Goal: Information Seeking & Learning: Learn about a topic

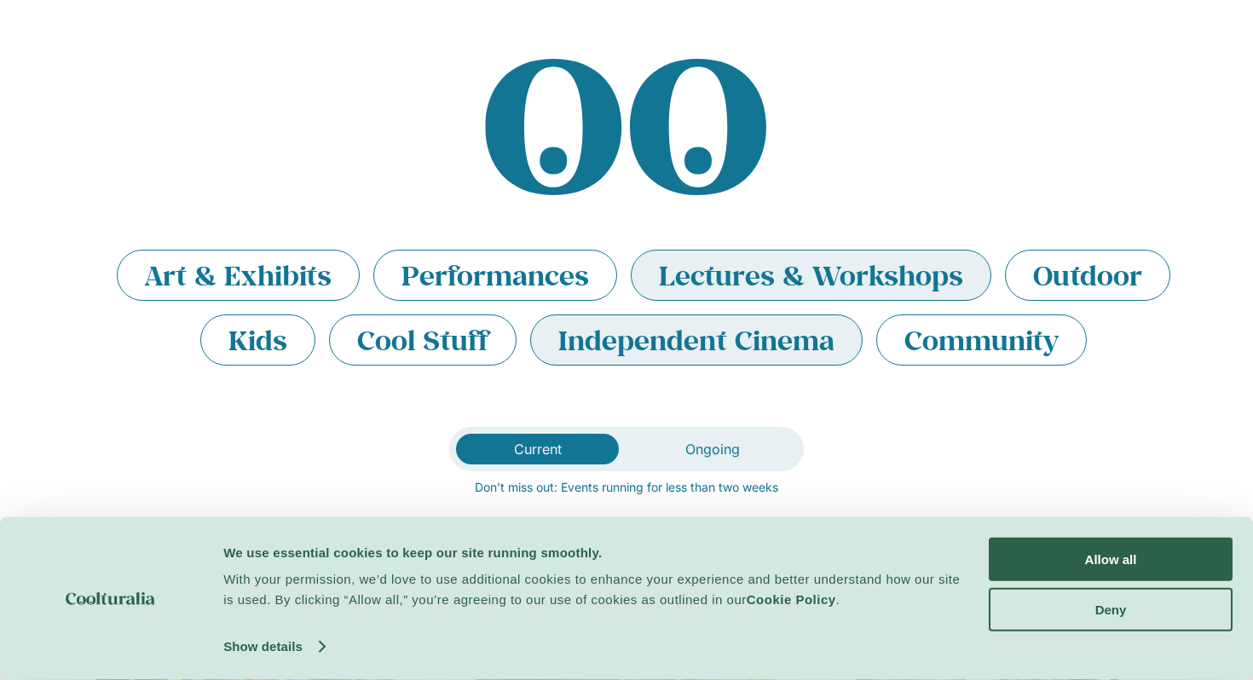
scroll to position [85, 0]
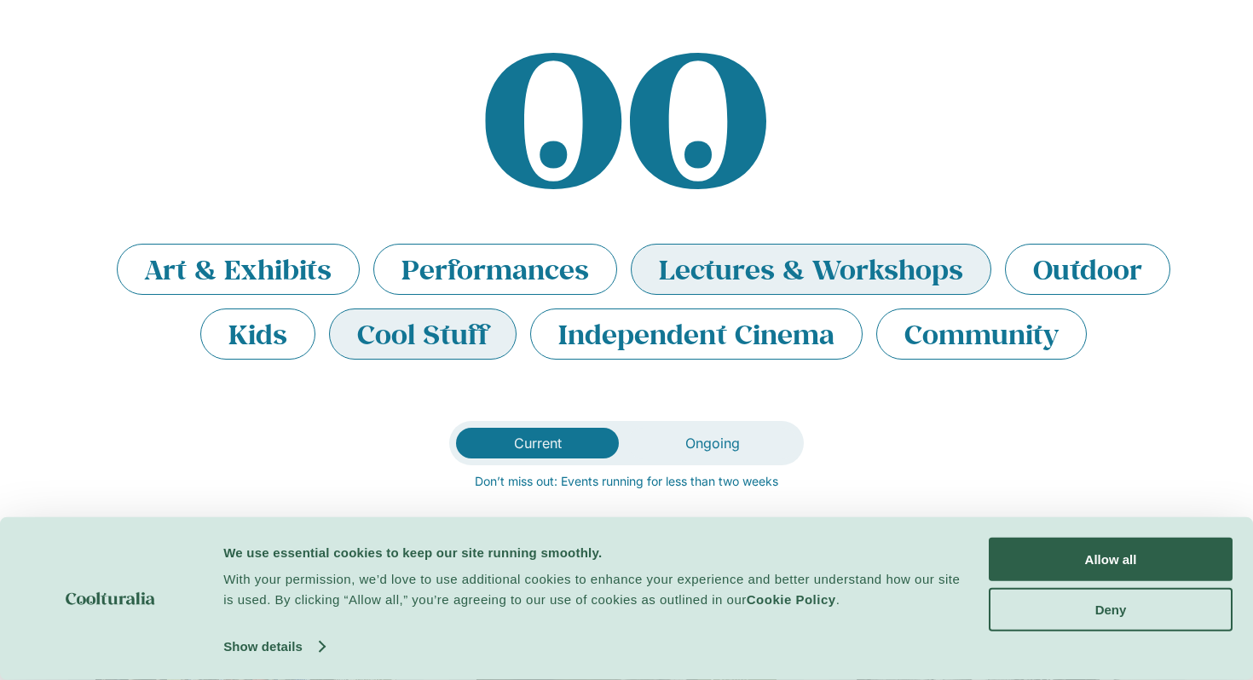
click at [378, 328] on li "Cool Stuff" at bounding box center [422, 333] width 187 height 51
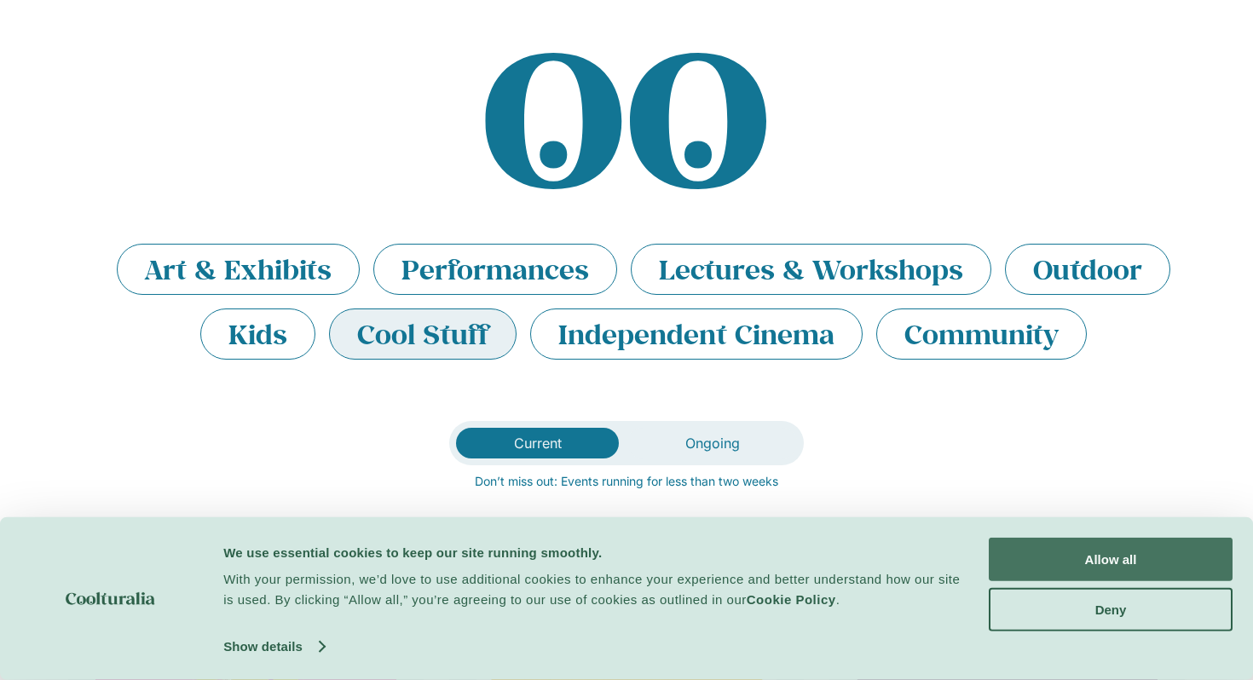
click at [1111, 564] on button "Allow all" at bounding box center [1110, 559] width 244 height 43
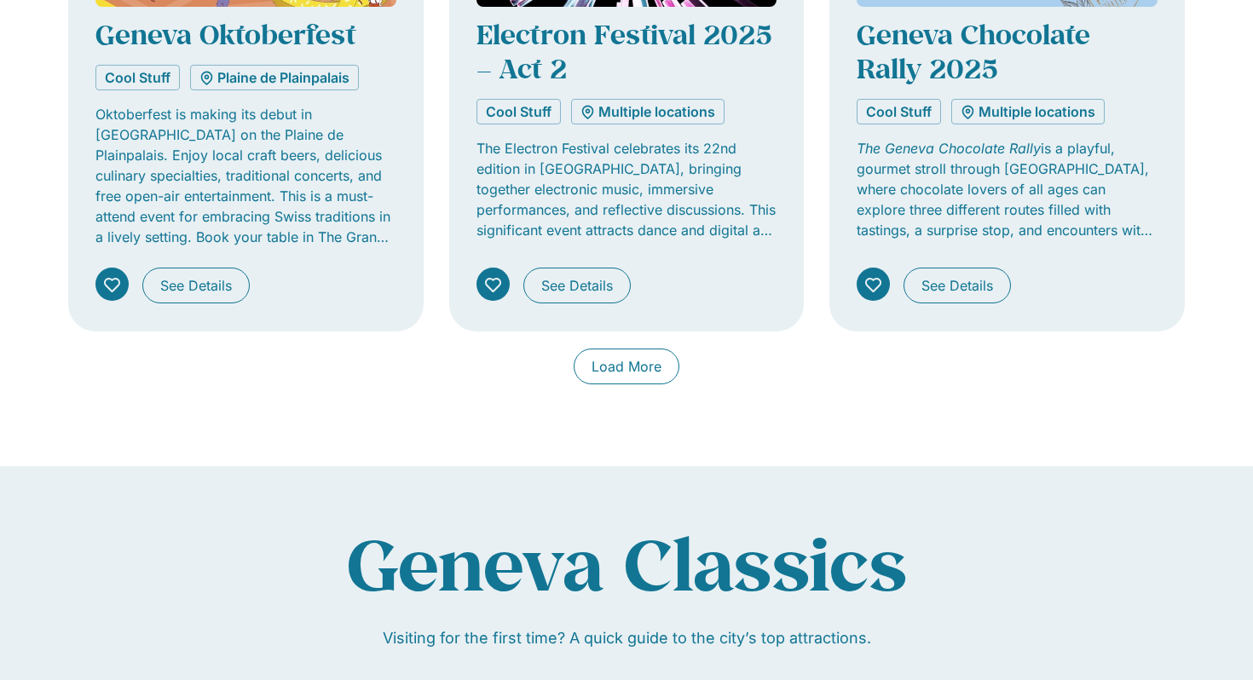
scroll to position [1458, 0]
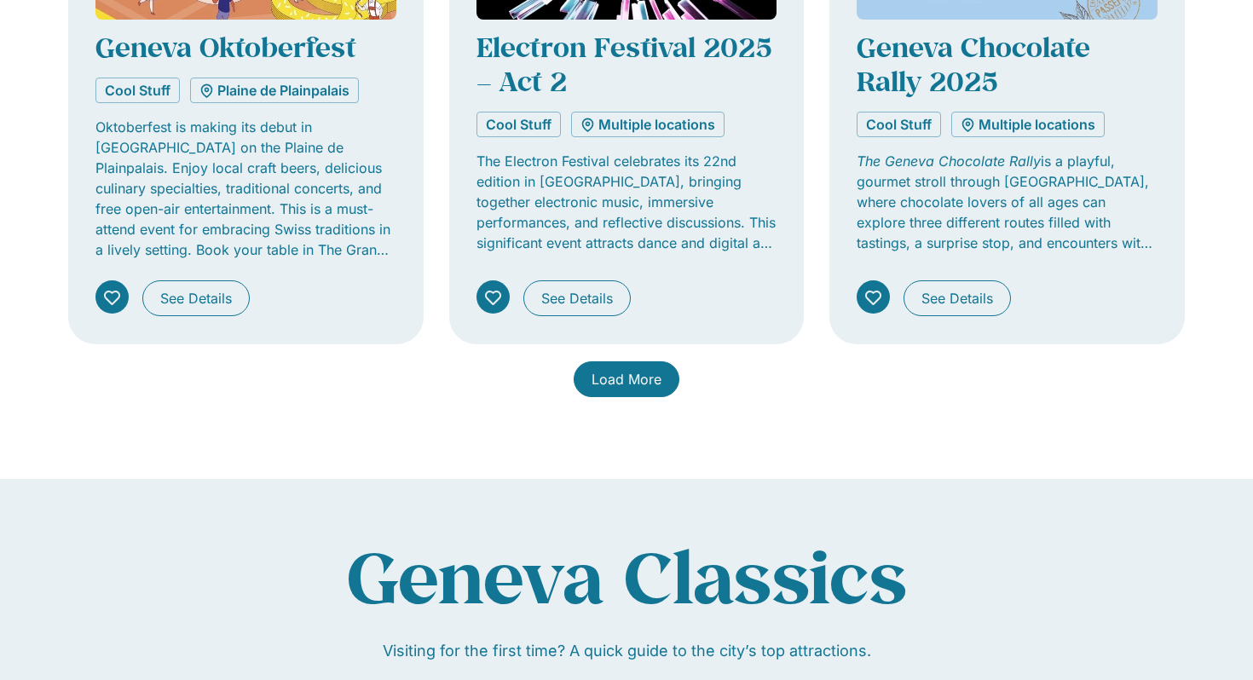
click at [639, 384] on span "Load More" at bounding box center [626, 379] width 70 height 20
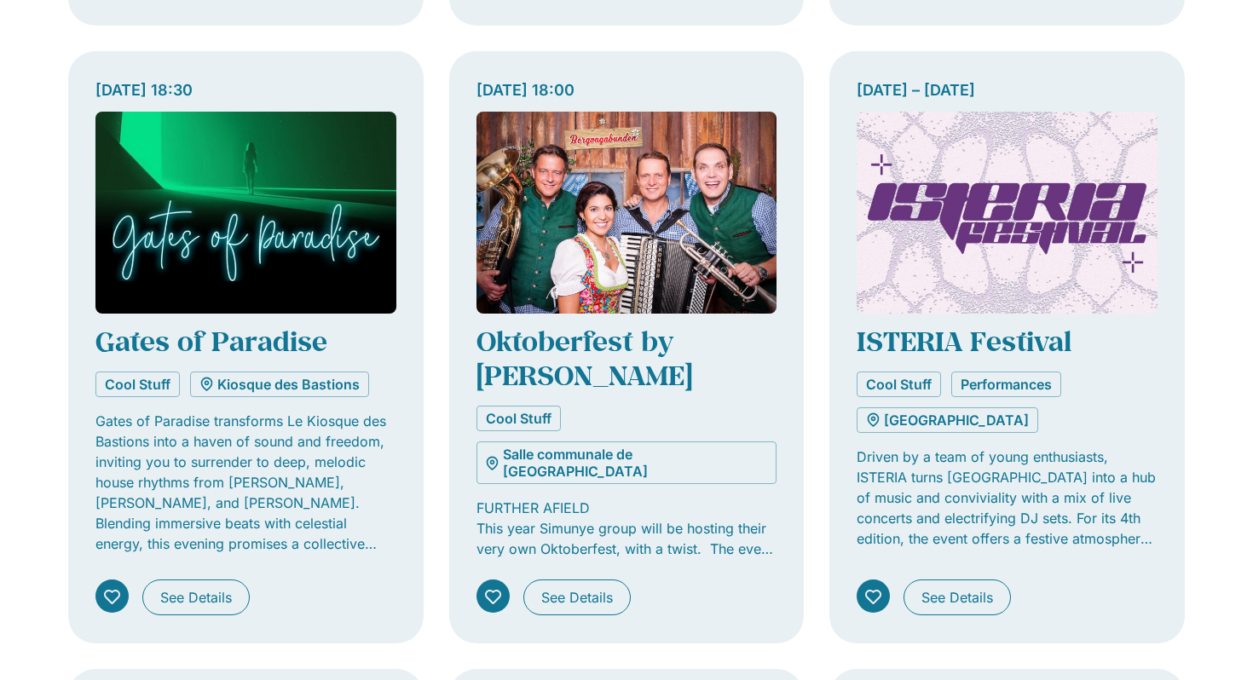
scroll to position [1791, 0]
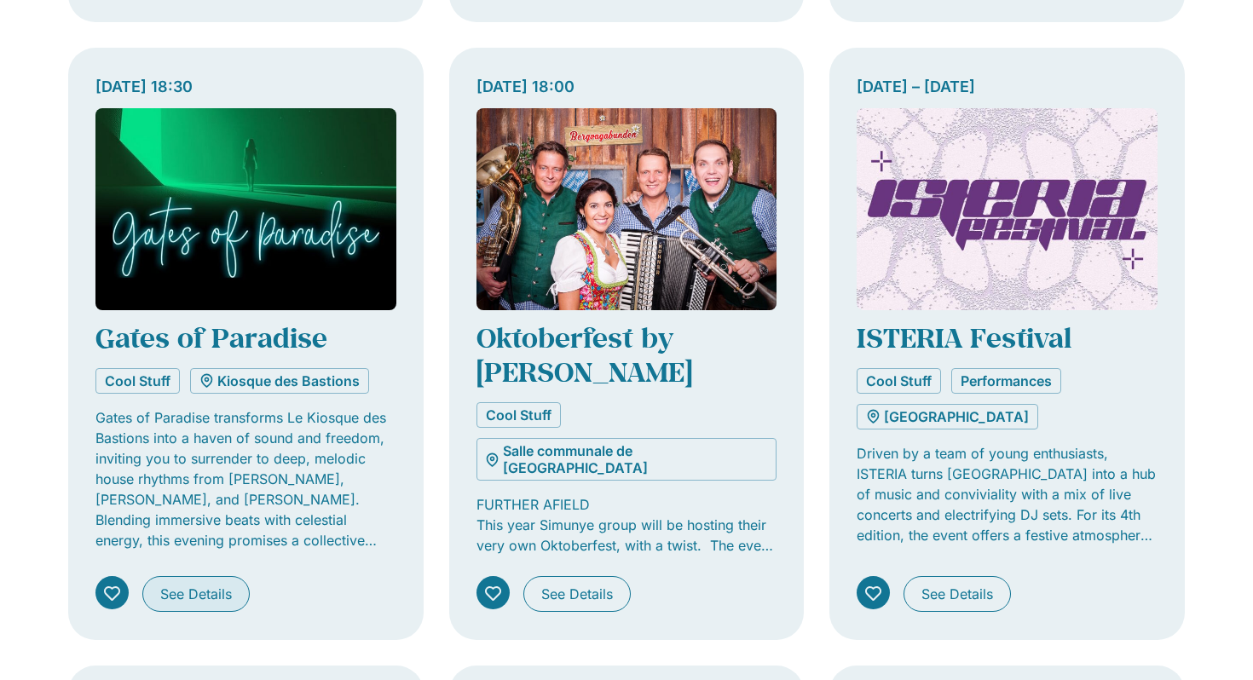
click at [212, 584] on span "See Details" at bounding box center [196, 594] width 72 height 20
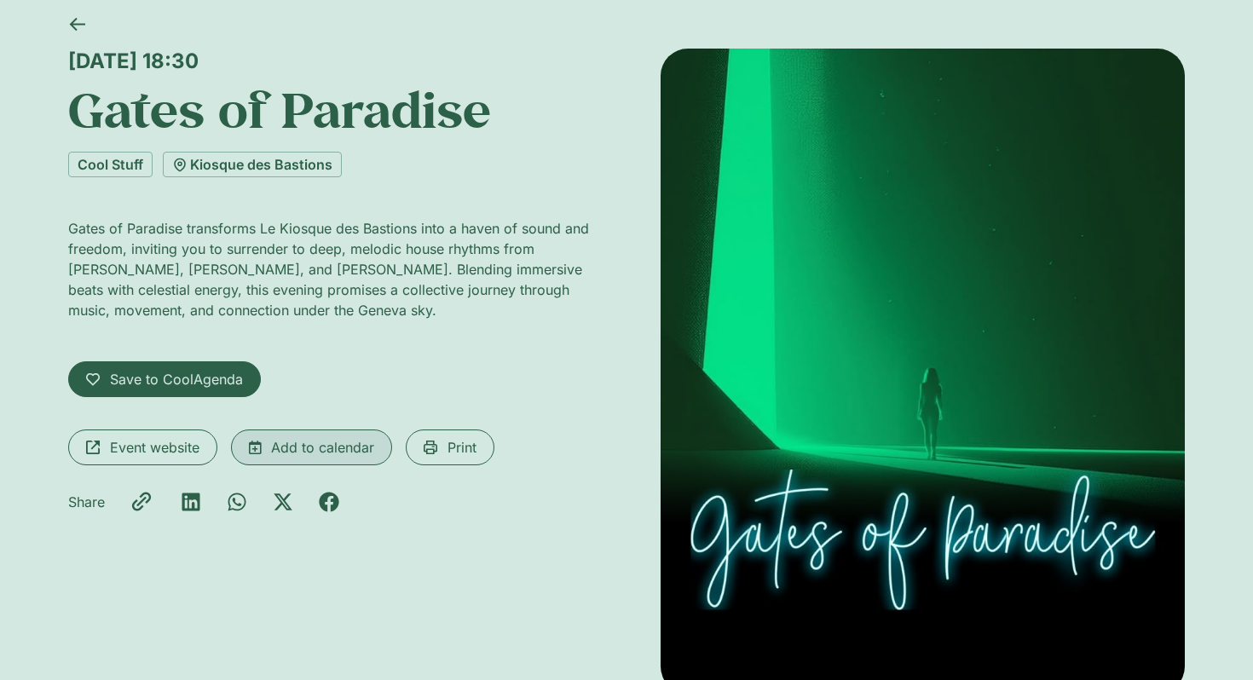
scroll to position [95, 0]
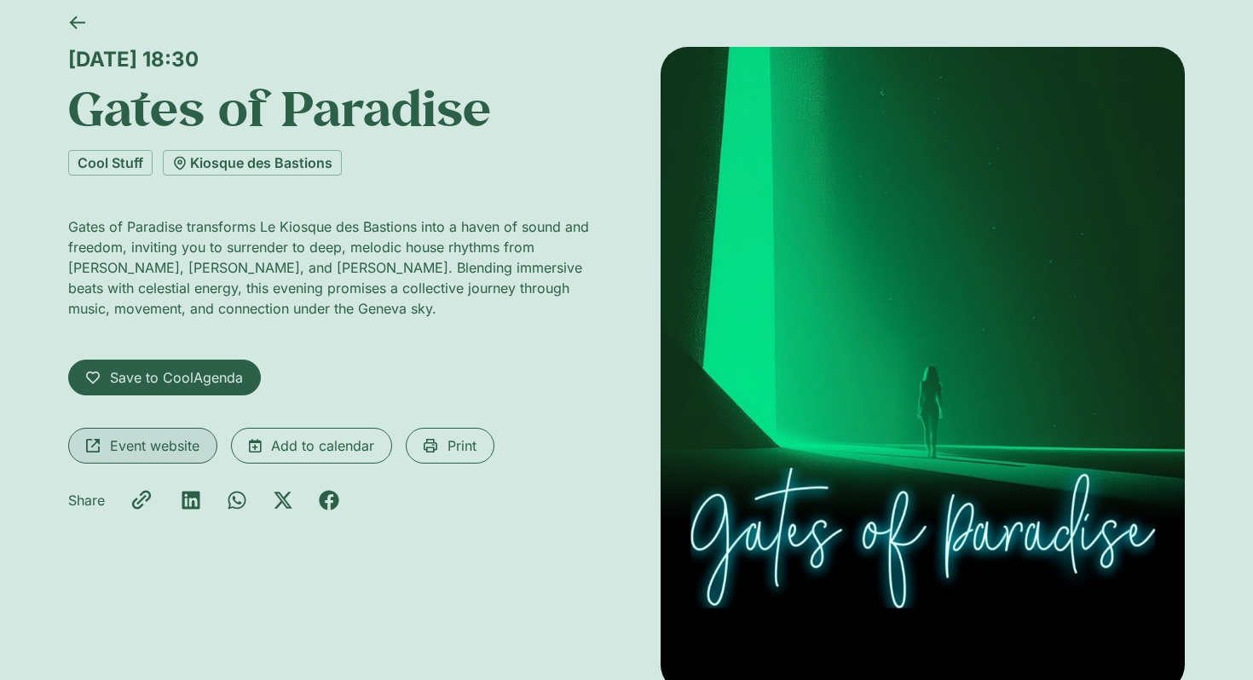
click at [129, 443] on span "Event website" at bounding box center [154, 445] width 89 height 20
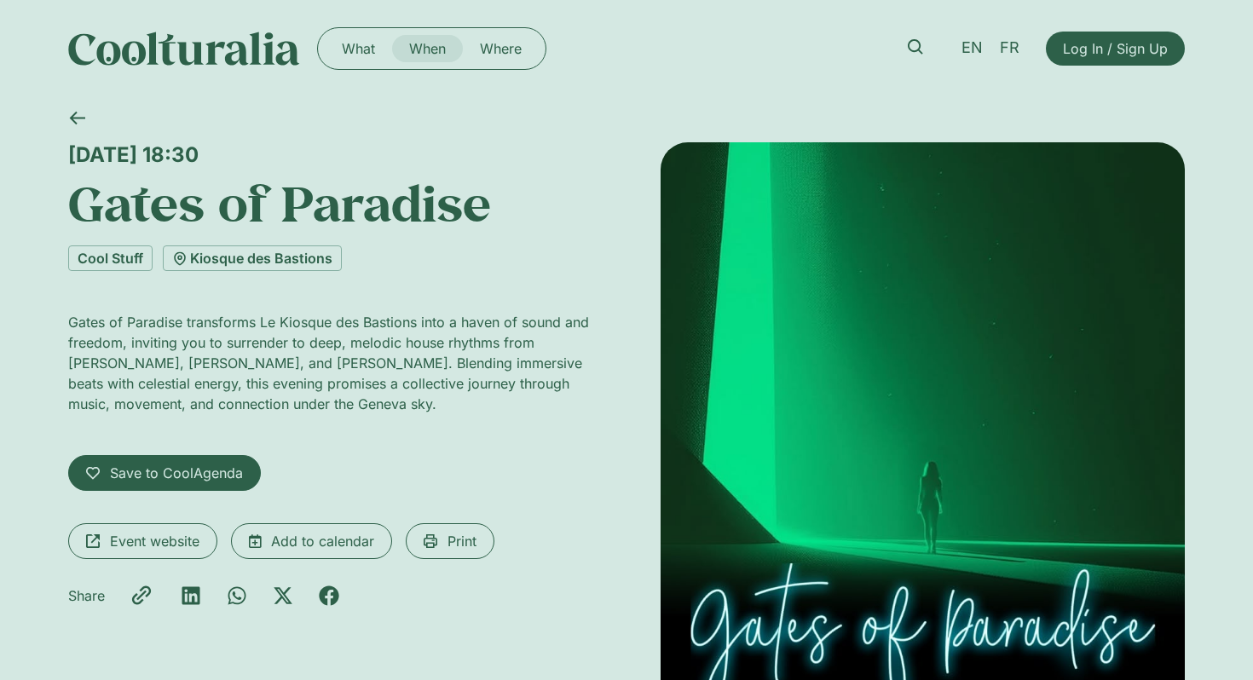
click at [438, 49] on link "When" at bounding box center [427, 48] width 71 height 27
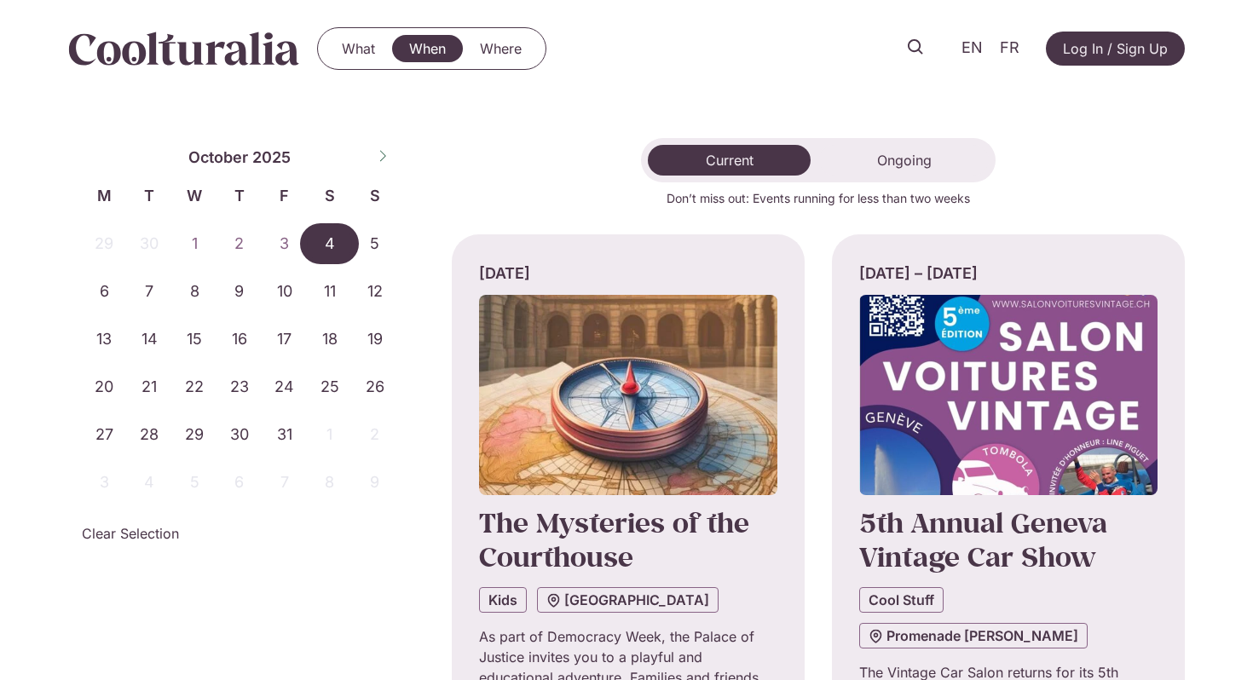
click at [336, 244] on span "4" at bounding box center [329, 243] width 45 height 41
click at [336, 241] on span "4" at bounding box center [329, 243] width 45 height 41
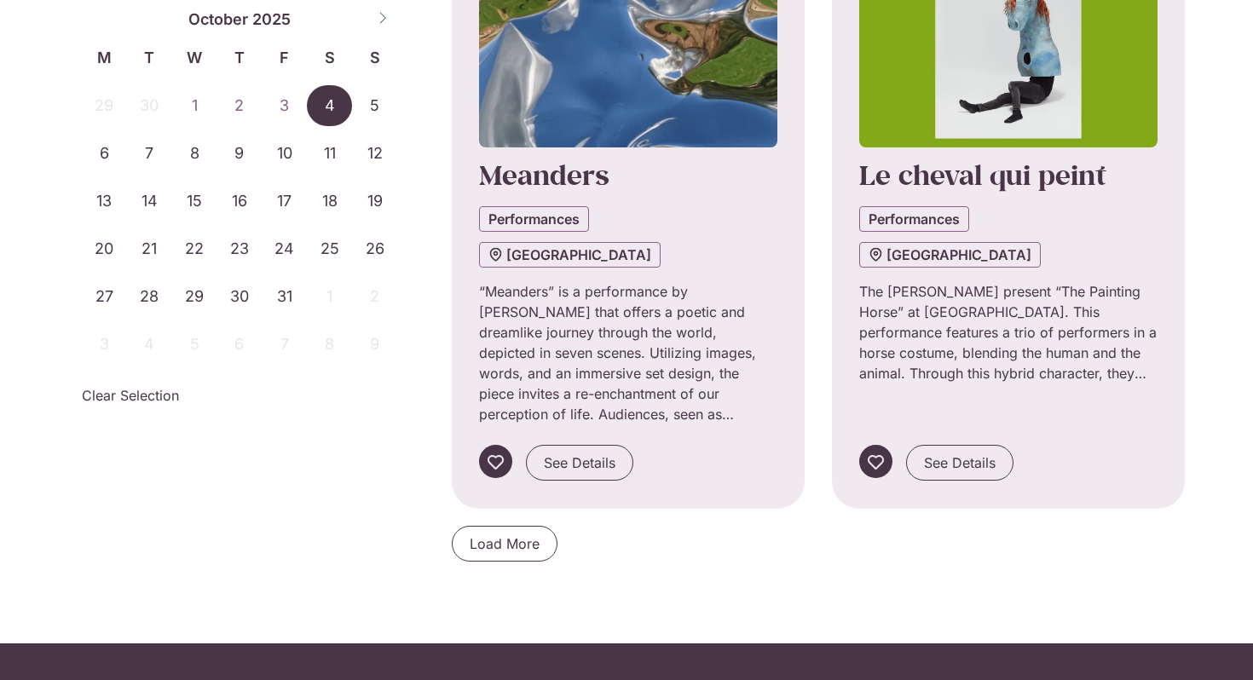
scroll to position [1661, 0]
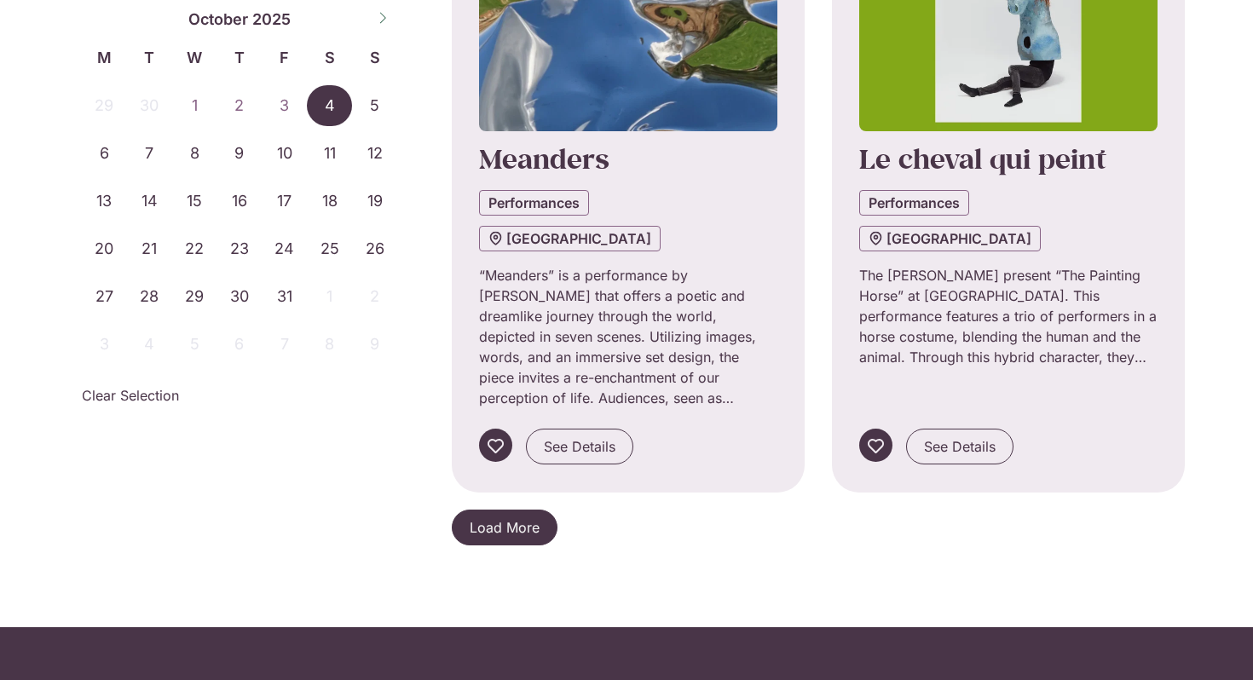
click at [497, 517] on span "Load More" at bounding box center [505, 527] width 70 height 20
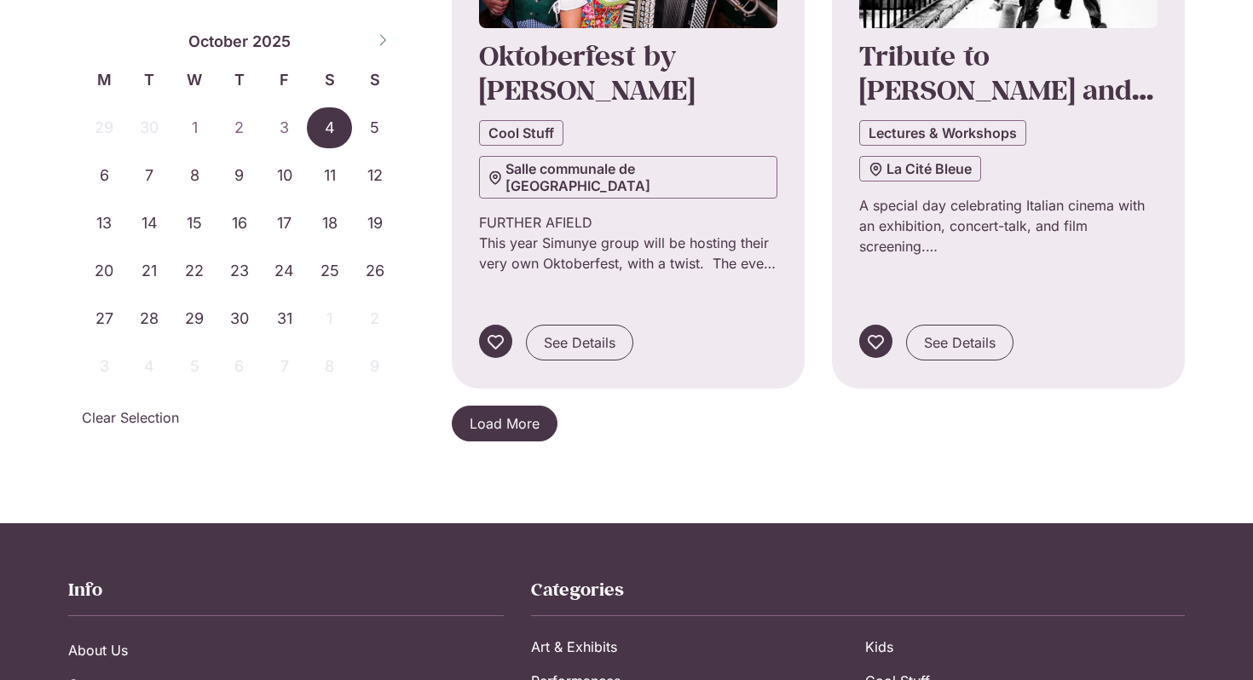
scroll to position [3711, 0]
click at [486, 405] on link "Load More" at bounding box center [505, 423] width 106 height 36
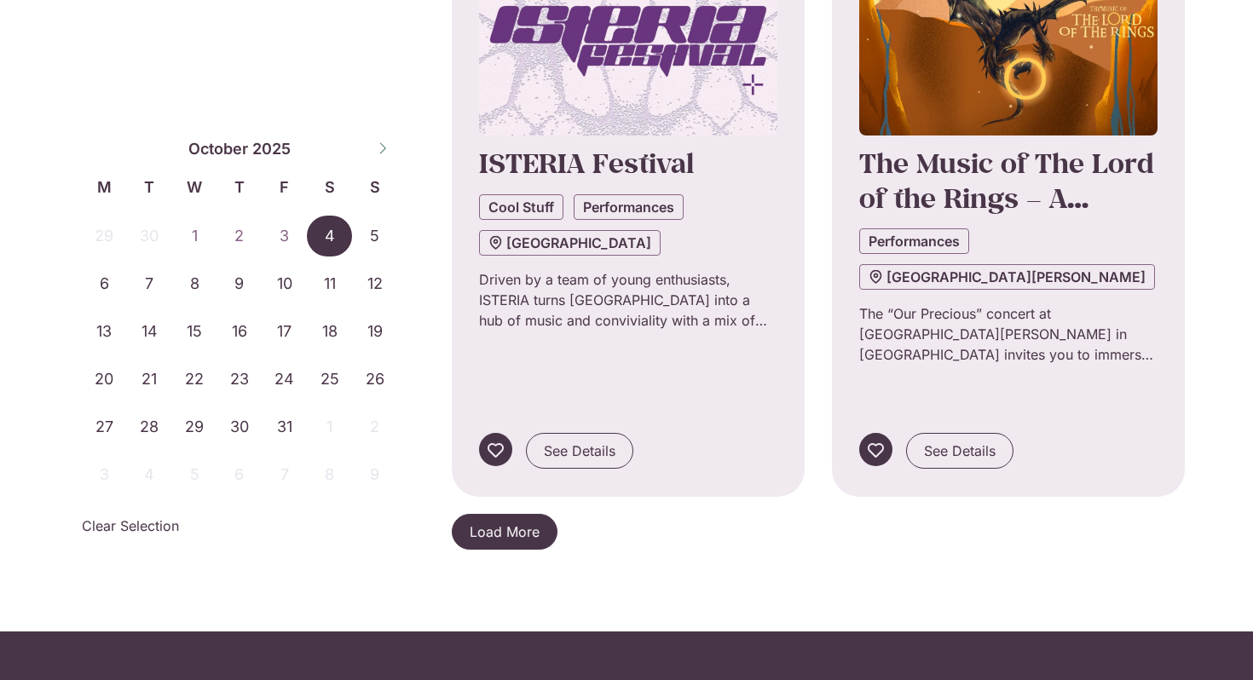
click at [486, 521] on span "Load More" at bounding box center [505, 531] width 70 height 20
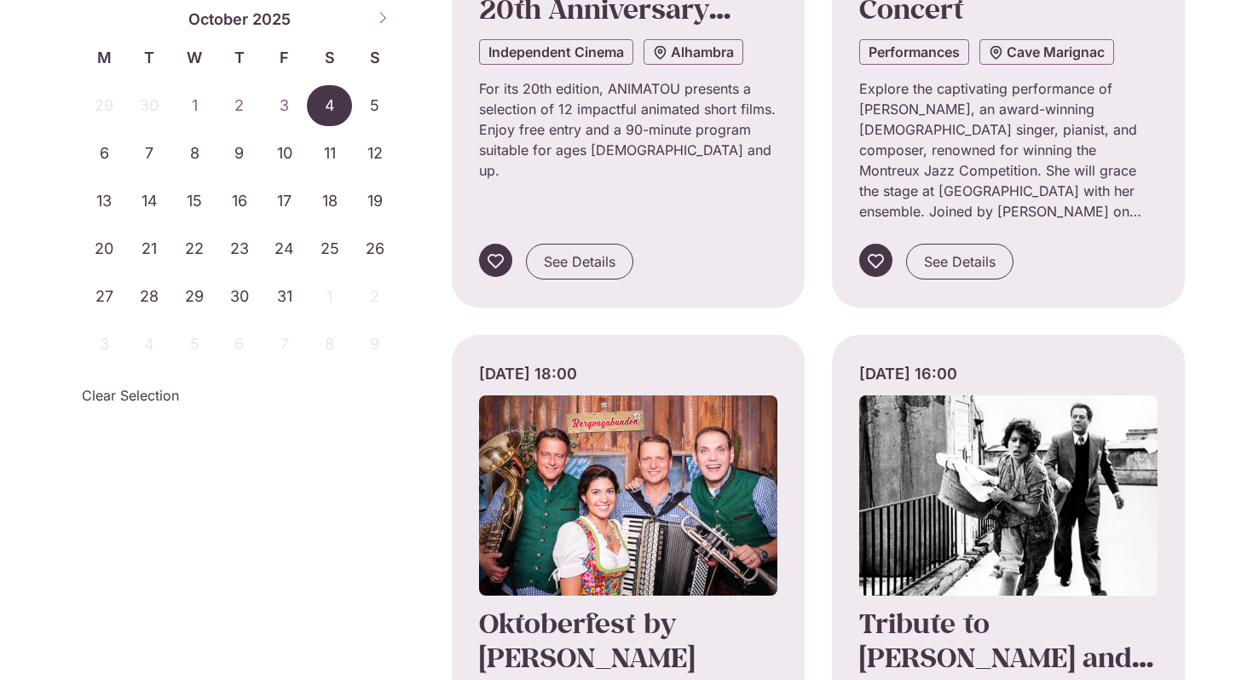
scroll to position [3139, 0]
